Goal: Task Accomplishment & Management: Manage account settings

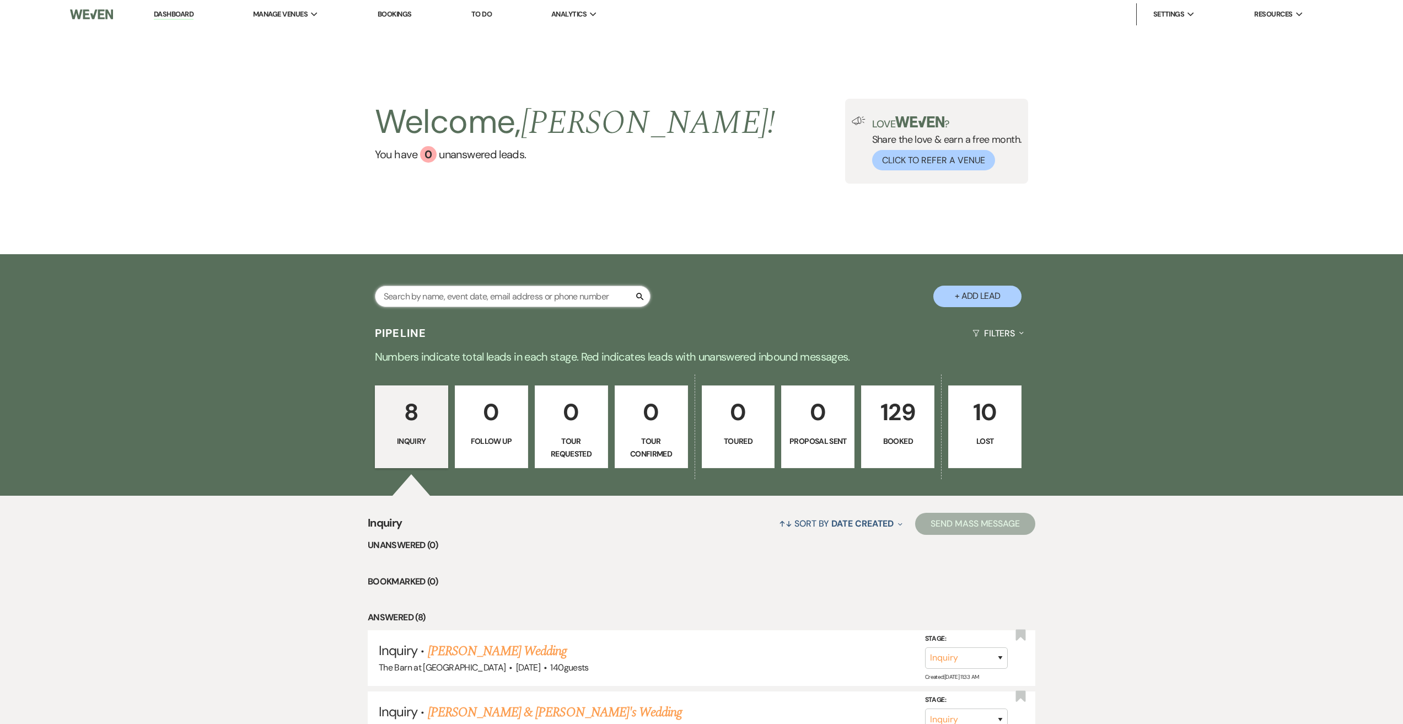
click at [502, 296] on input "text" at bounding box center [513, 297] width 276 height 22
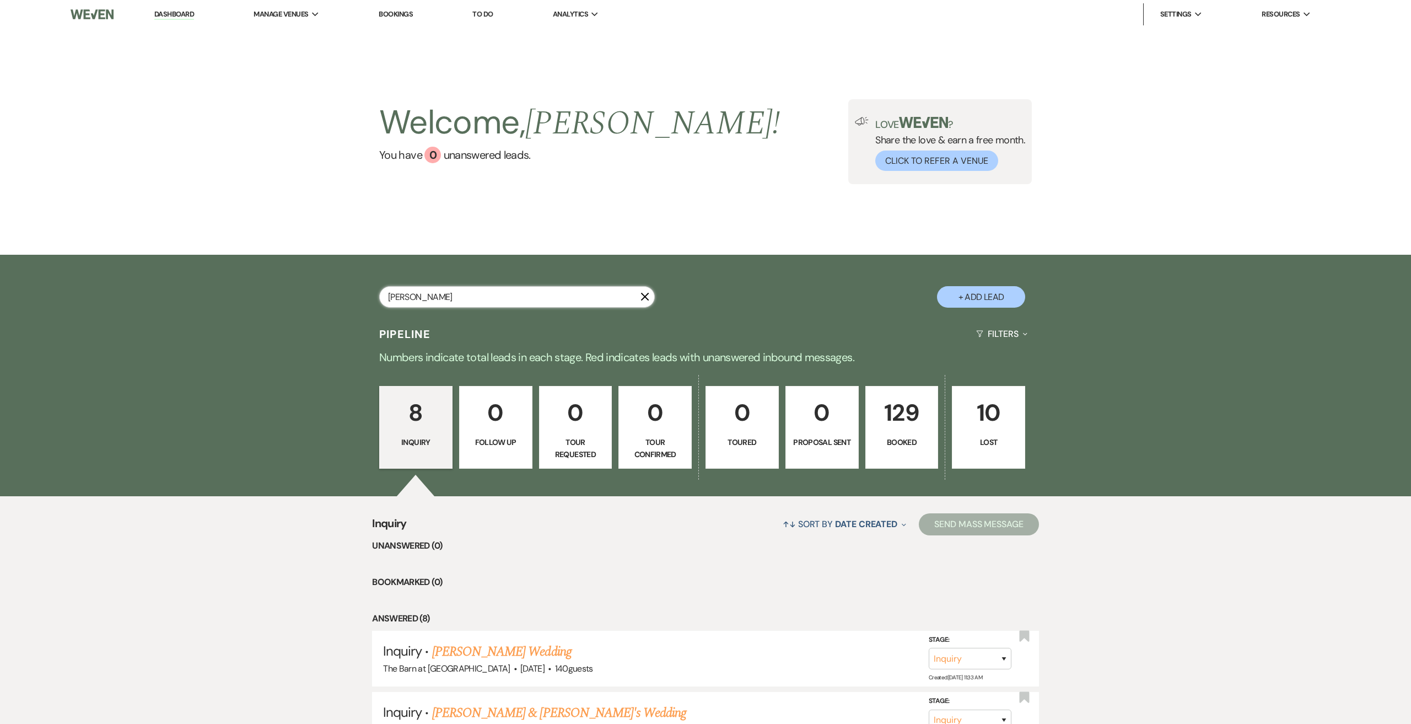
type input "[PERSON_NAME]"
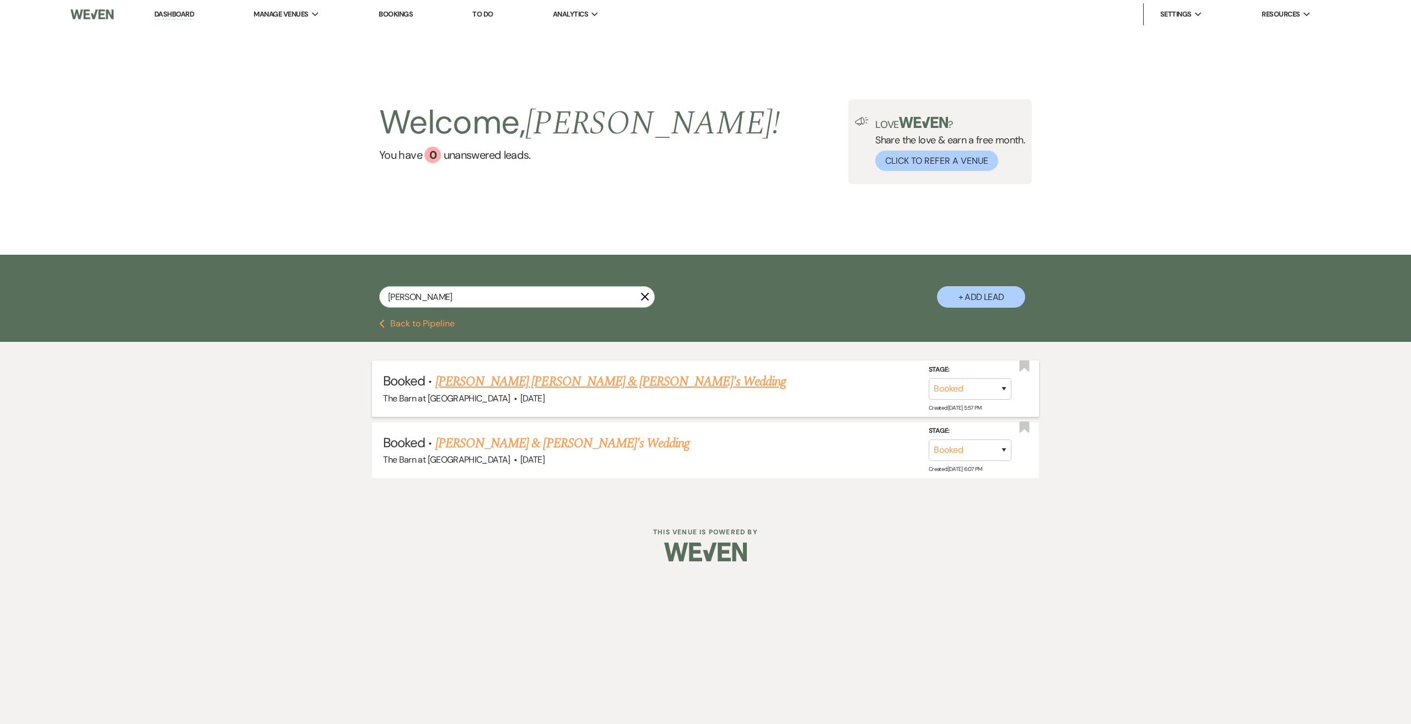
click at [561, 394] on div "The Barn at [GEOGRAPHIC_DATA] · [DATE]" at bounding box center [705, 398] width 645 height 14
click at [557, 386] on link "[PERSON_NAME] [PERSON_NAME] & [PERSON_NAME]'s Wedding" at bounding box center [611, 382] width 351 height 20
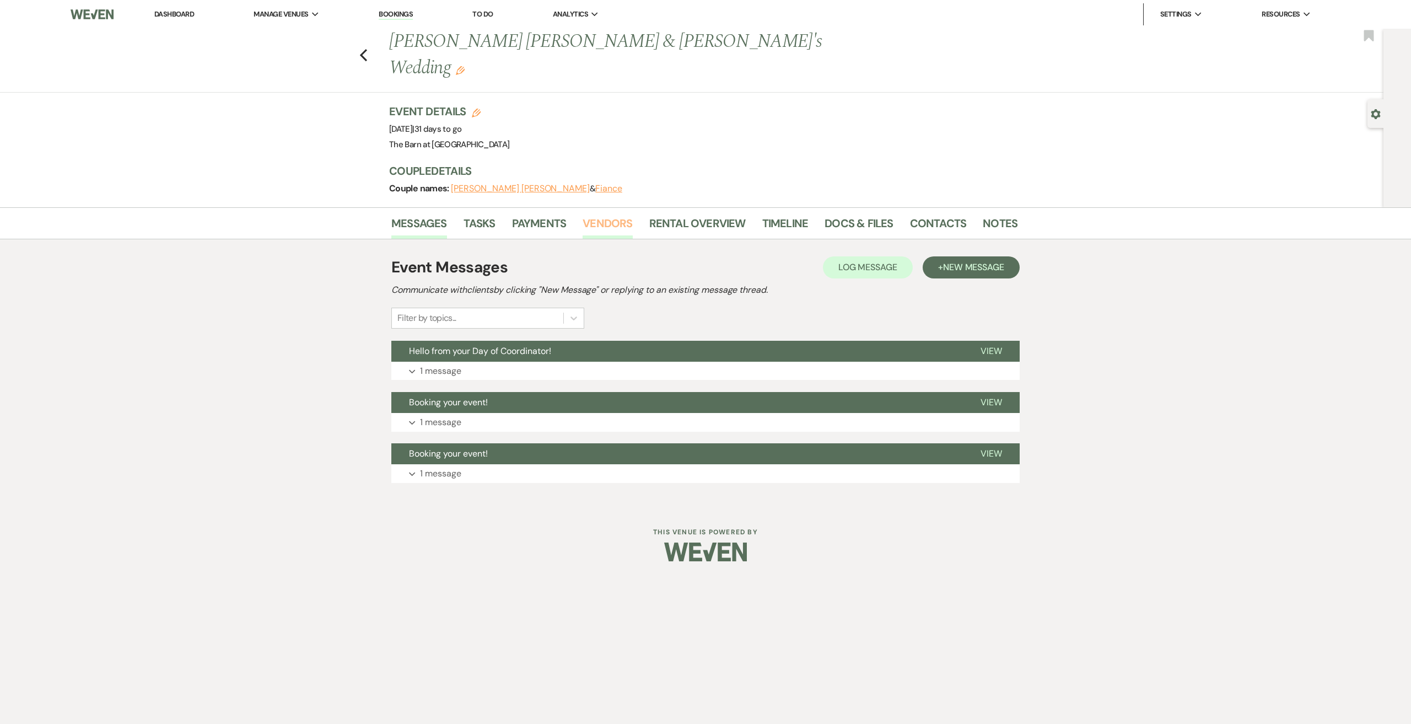
click at [606, 214] on link "Vendors" at bounding box center [608, 226] width 50 height 24
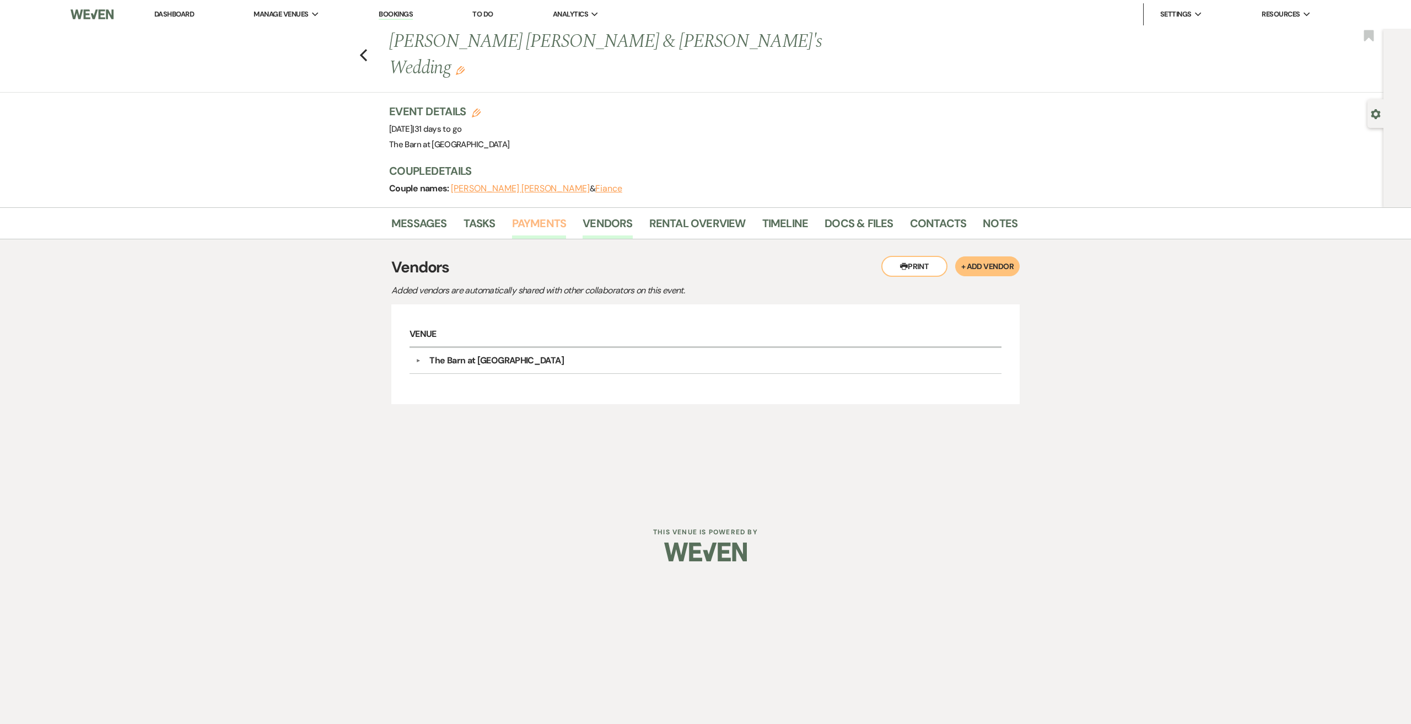
click at [550, 214] on link "Payments" at bounding box center [539, 226] width 55 height 24
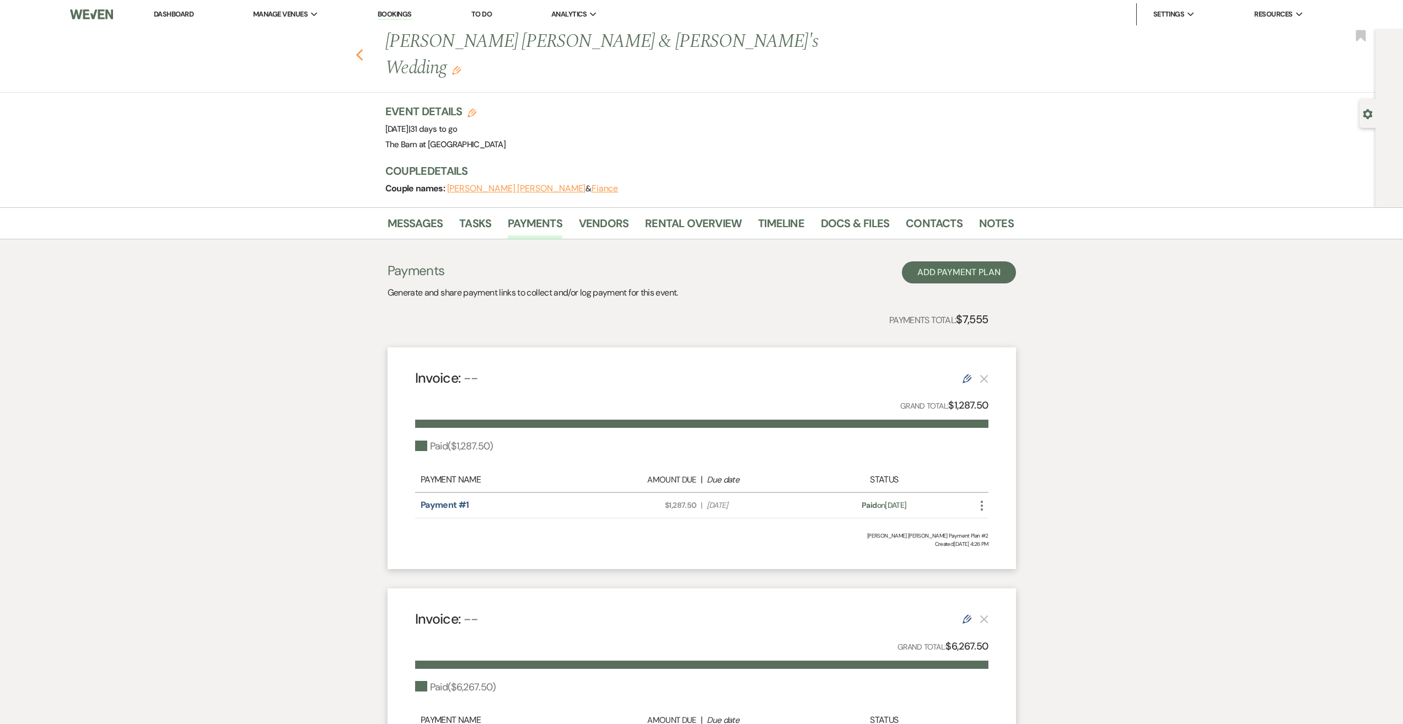
click at [364, 49] on icon "Previous" at bounding box center [360, 55] width 8 height 13
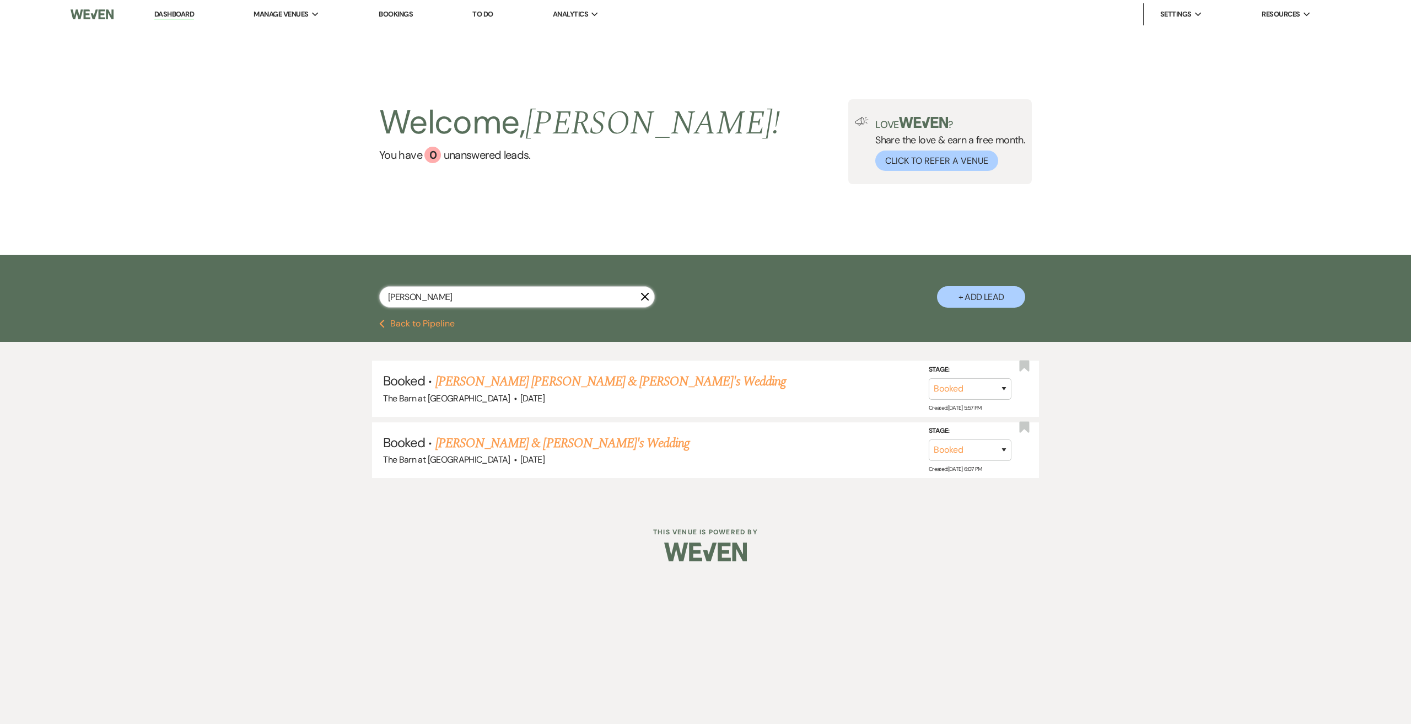
drag, startPoint x: 440, startPoint y: 294, endPoint x: 316, endPoint y: 279, distance: 124.9
click at [318, 280] on div "[PERSON_NAME] X + Add Lead" at bounding box center [706, 288] width 794 height 56
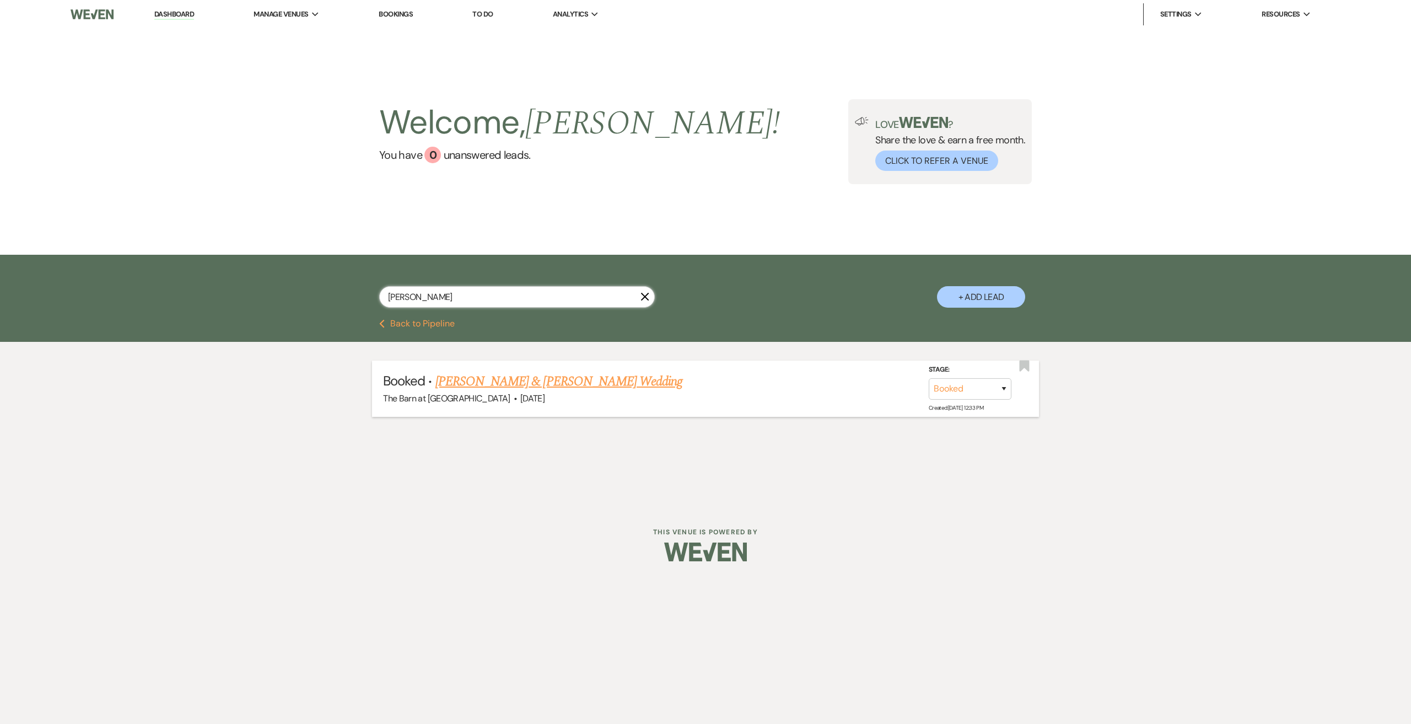
type input "[PERSON_NAME]"
click at [617, 379] on link "[PERSON_NAME] & [PERSON_NAME] Wedding" at bounding box center [559, 382] width 247 height 20
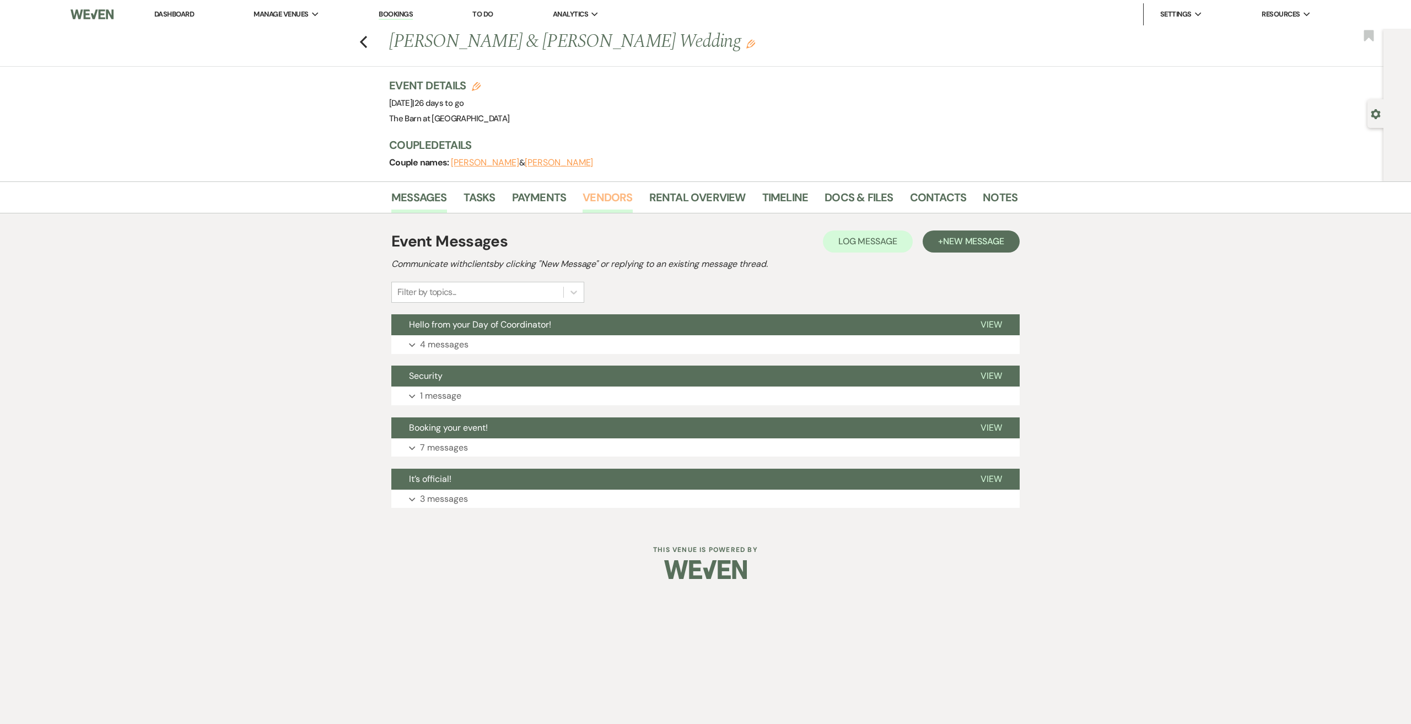
click at [615, 200] on link "Vendors" at bounding box center [608, 201] width 50 height 24
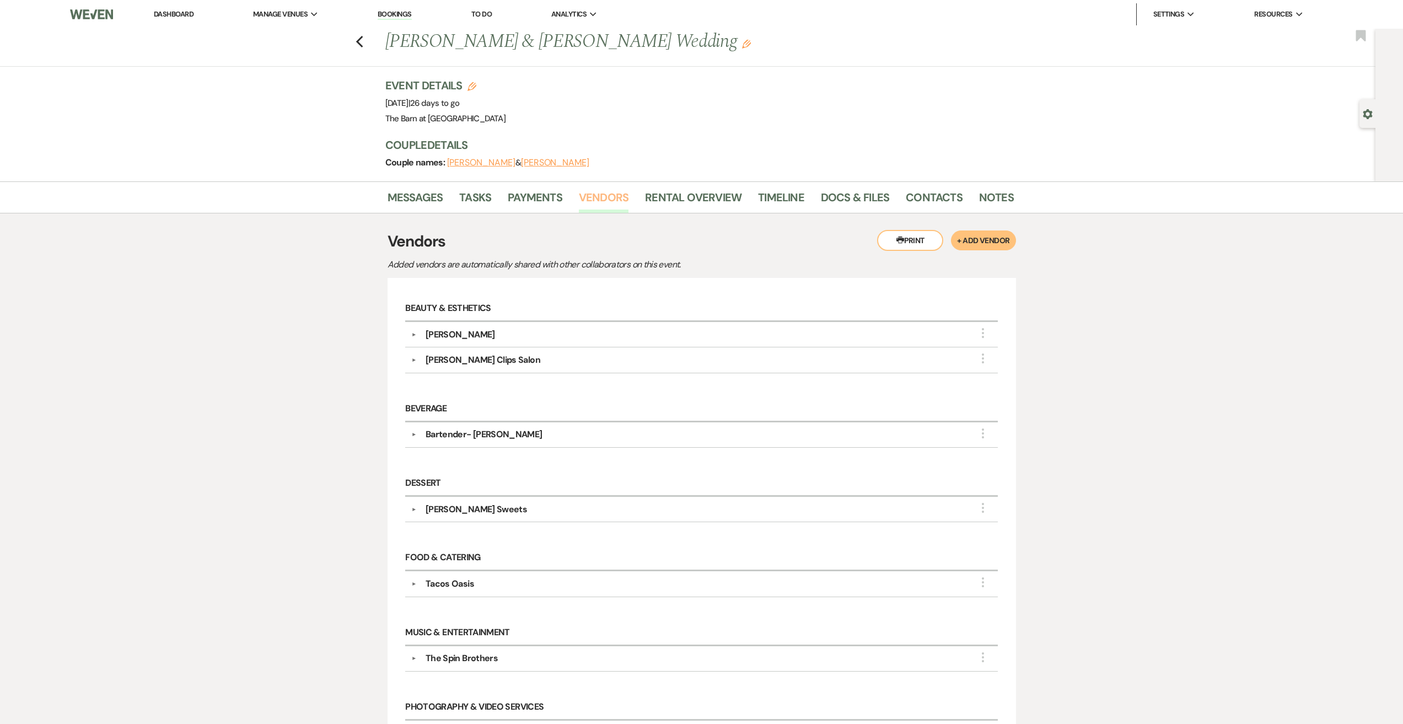
scroll to position [165, 0]
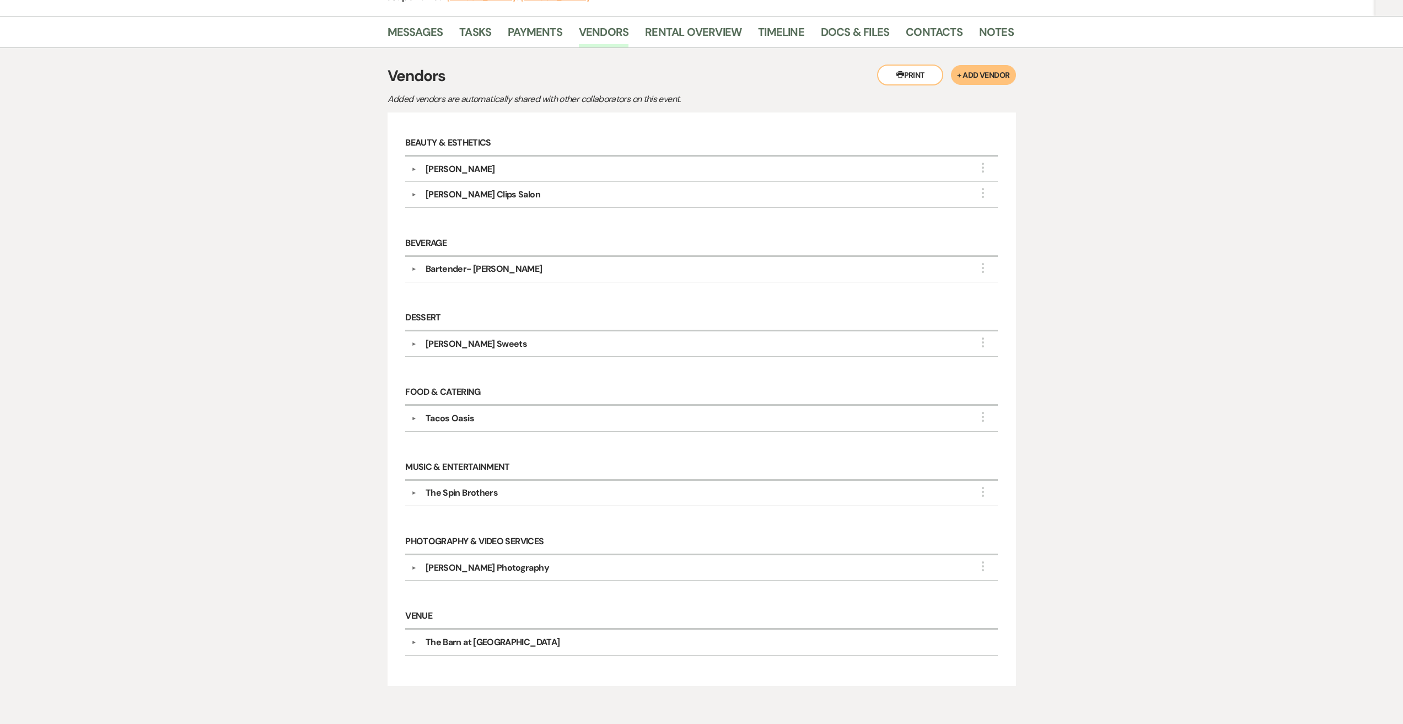
click at [487, 568] on div "[PERSON_NAME] Photography" at bounding box center [487, 567] width 123 height 13
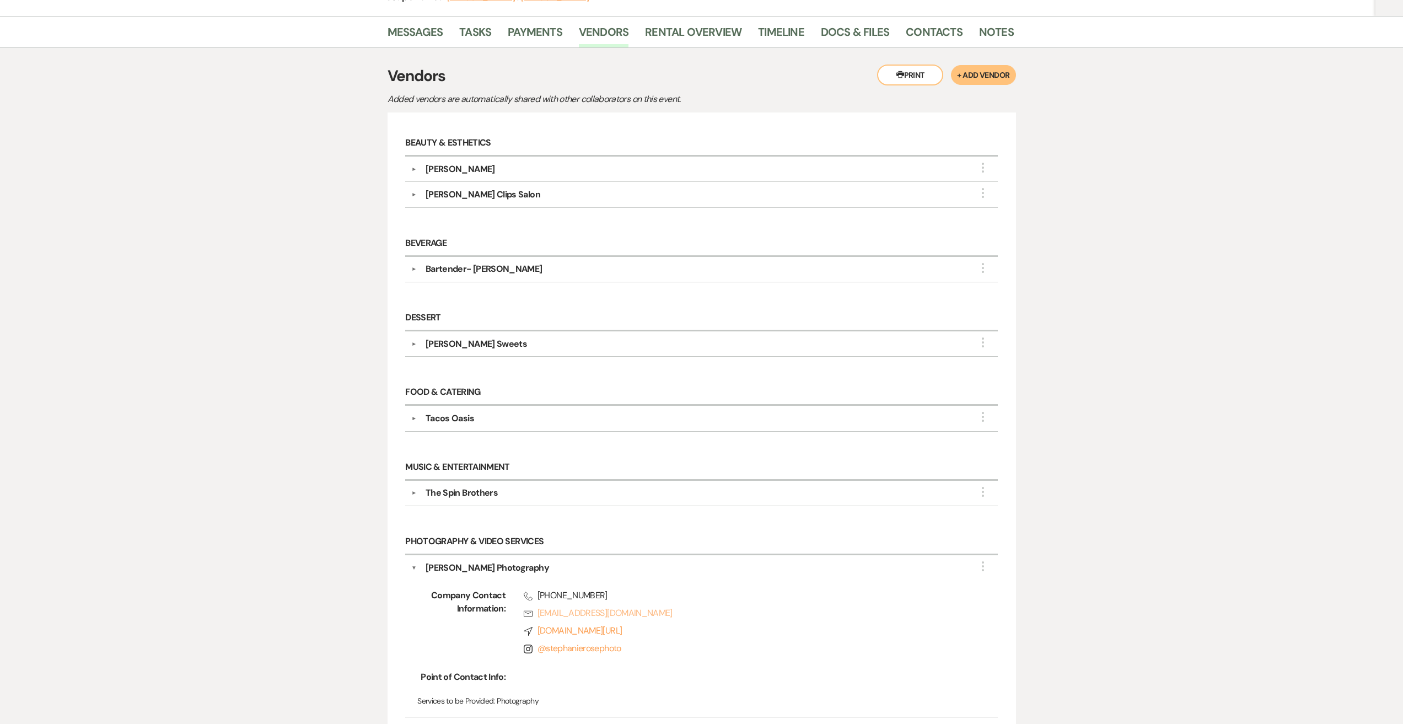
scroll to position [110, 0]
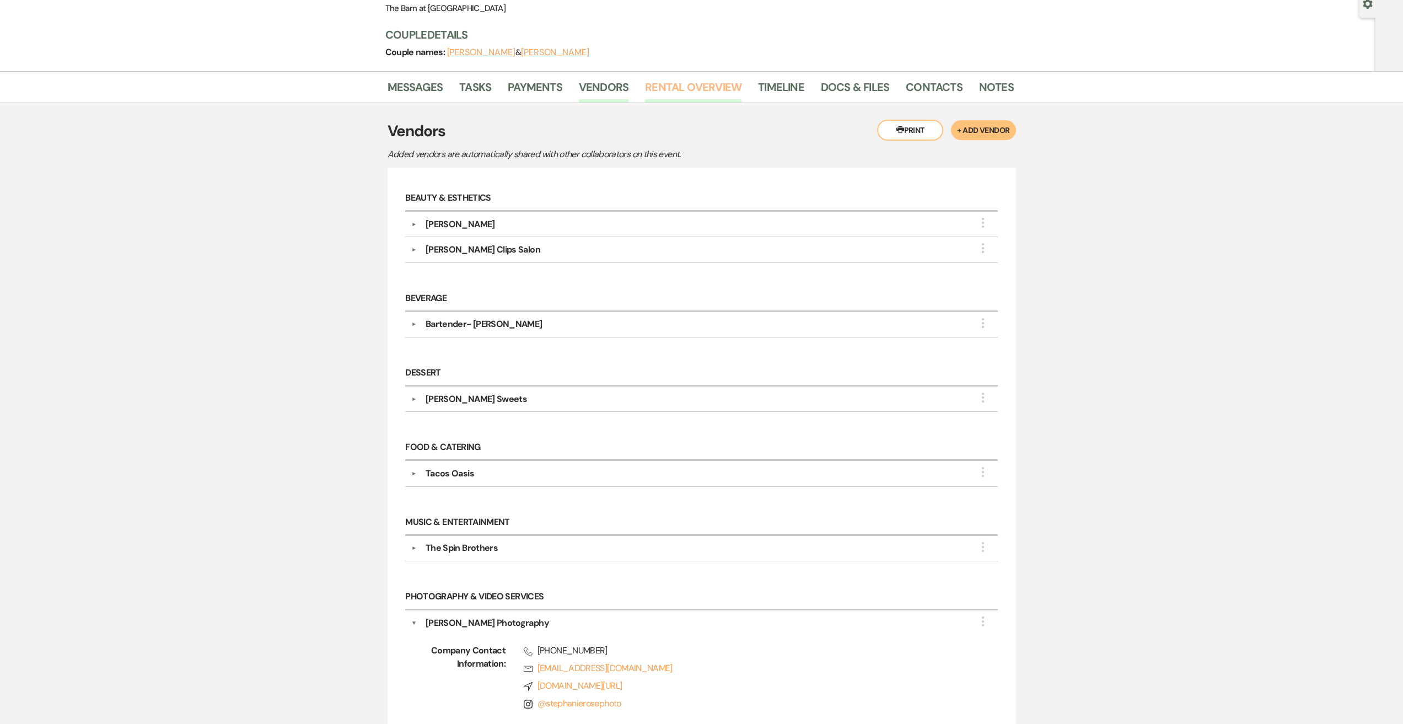
click at [704, 90] on link "Rental Overview" at bounding box center [693, 90] width 96 height 24
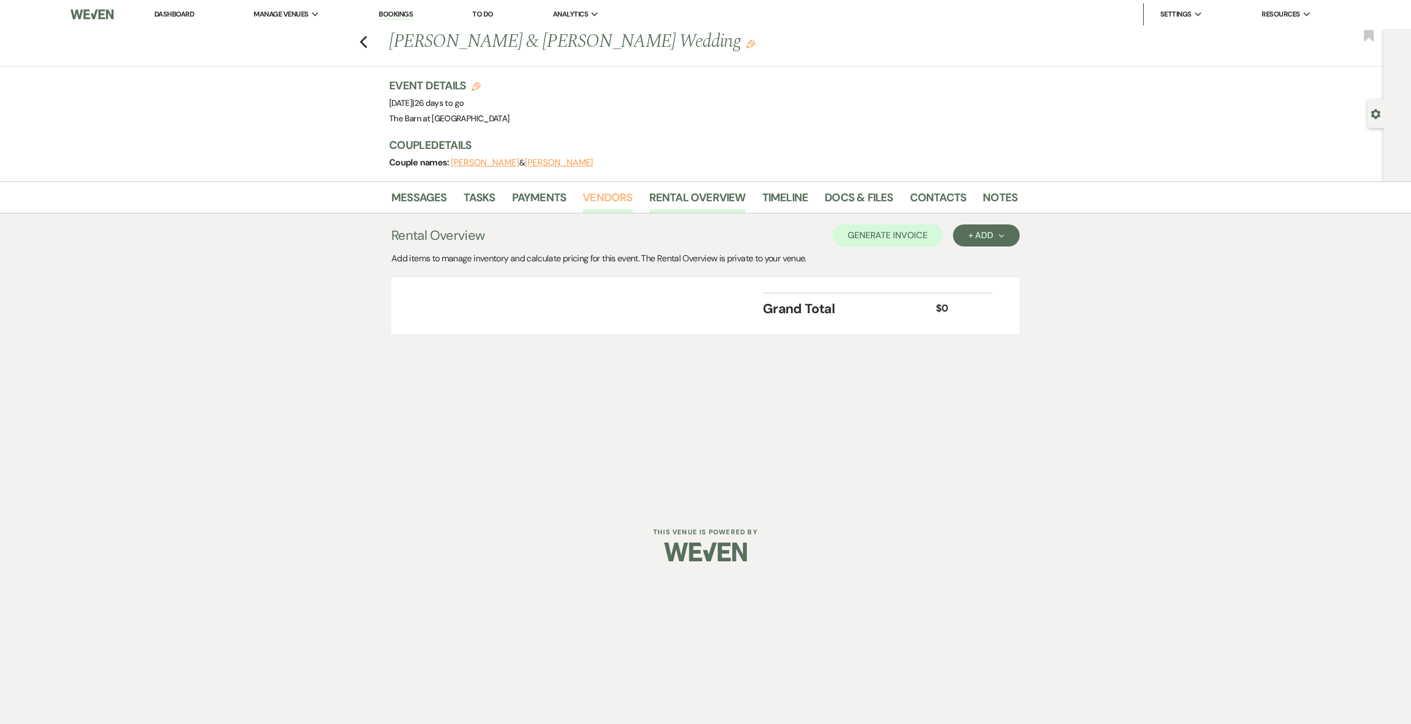
drag, startPoint x: 616, startPoint y: 194, endPoint x: 627, endPoint y: 194, distance: 10.5
click at [618, 194] on link "Vendors" at bounding box center [608, 201] width 50 height 24
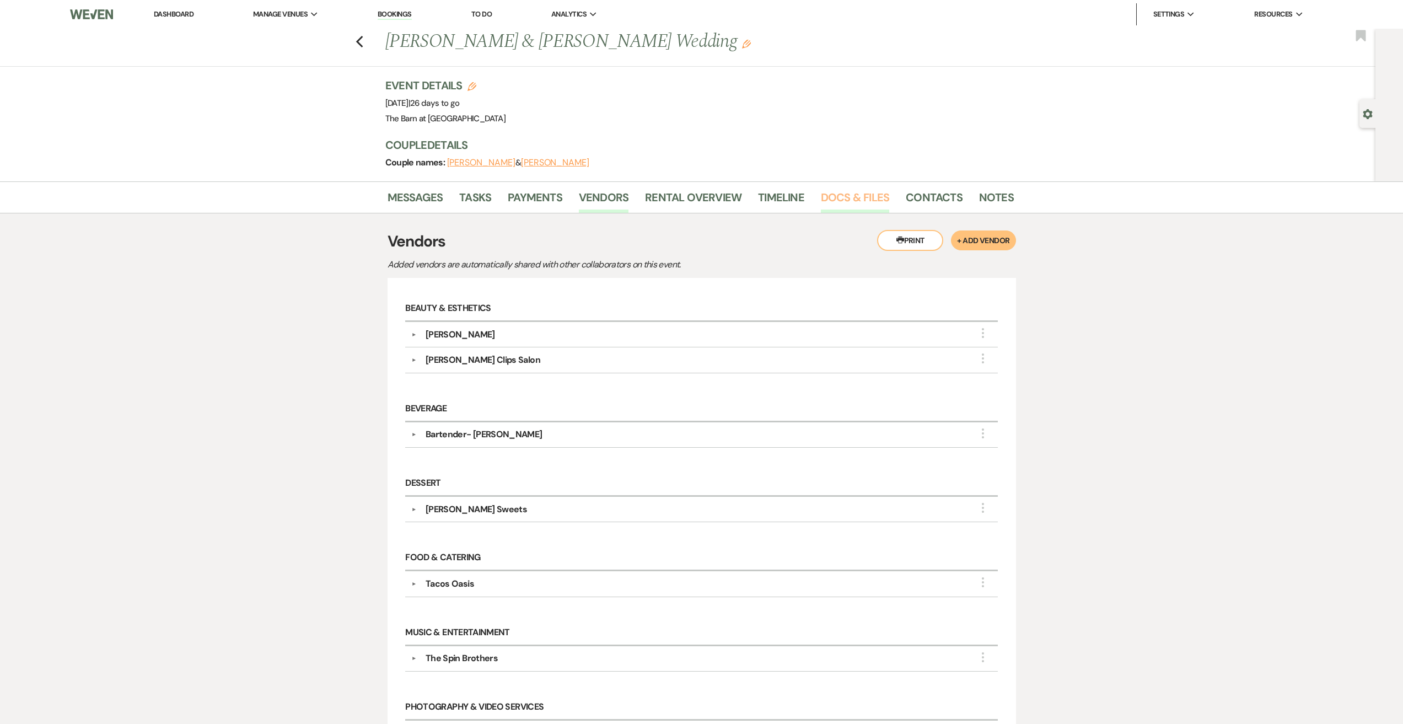
click at [842, 195] on link "Docs & Files" at bounding box center [855, 201] width 68 height 24
